Goal: Transaction & Acquisition: Download file/media

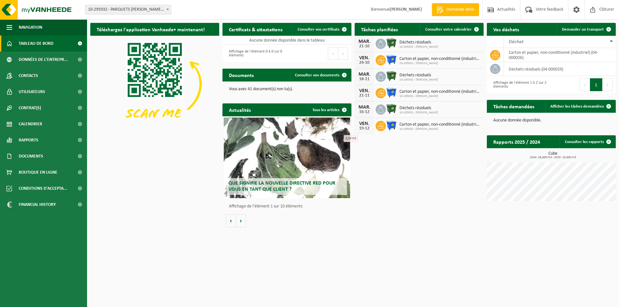
click at [53, 42] on span "Tableau de bord" at bounding box center [36, 43] width 35 height 16
click at [46, 154] on link "Documents" at bounding box center [43, 156] width 87 height 16
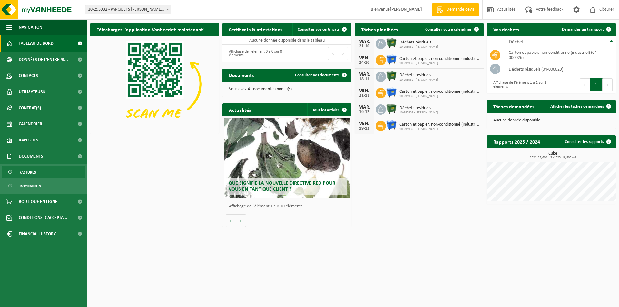
click at [27, 171] on span "Factures" at bounding box center [28, 172] width 16 height 12
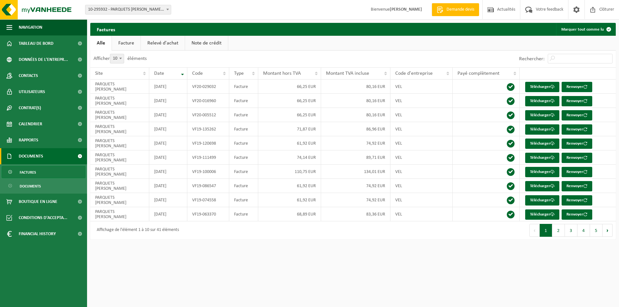
click at [167, 9] on b at bounding box center [167, 10] width 3 height 2
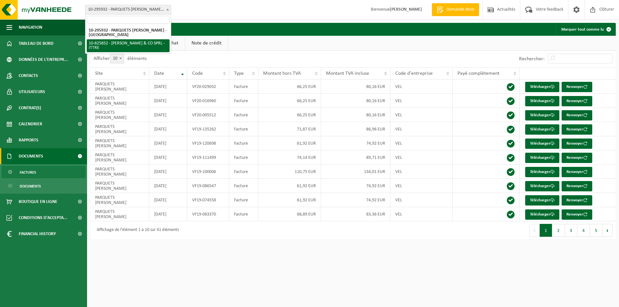
select select "85480"
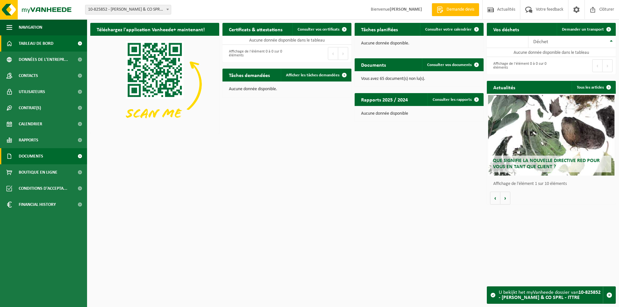
click at [35, 158] on span "Documents" at bounding box center [31, 156] width 24 height 16
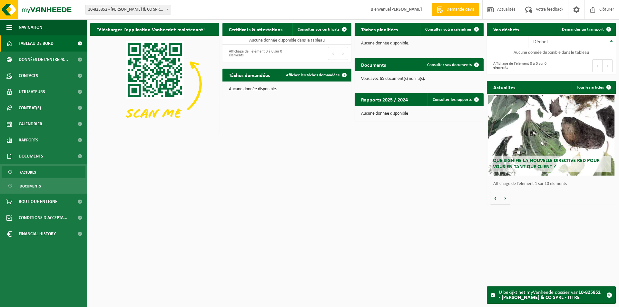
click at [36, 170] on link "Factures" at bounding box center [44, 172] width 84 height 12
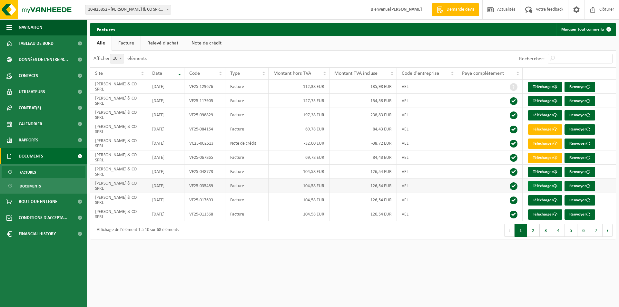
click at [540, 185] on link "Télécharger" at bounding box center [545, 186] width 34 height 10
click at [537, 198] on link "Télécharger" at bounding box center [545, 200] width 34 height 10
